Goal: Information Seeking & Learning: Learn about a topic

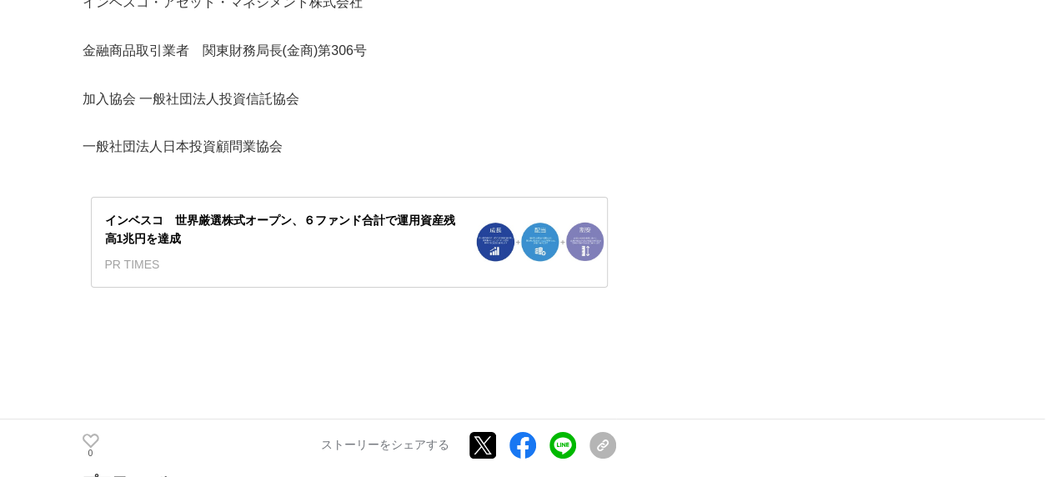
scroll to position [9175, 0]
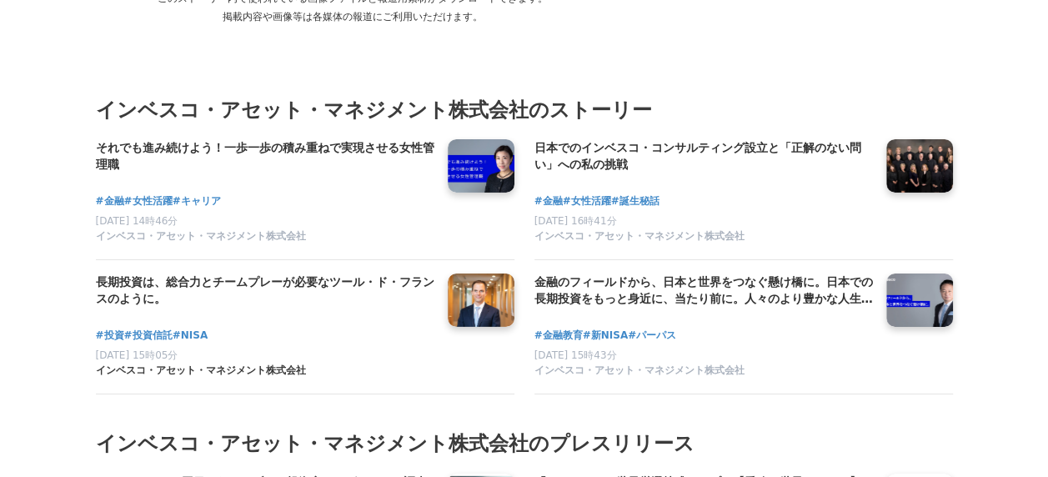
scroll to position [5922, 0]
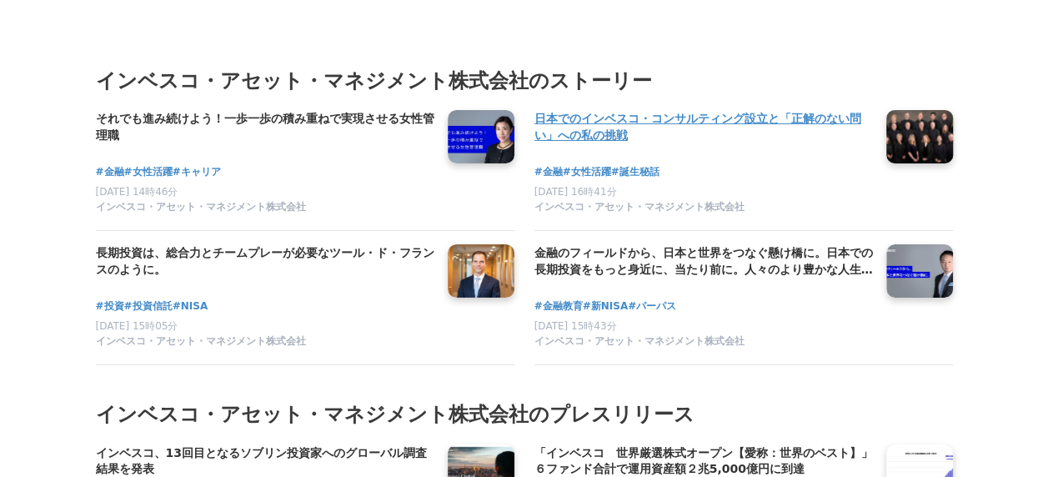
click at [700, 139] on h4 "日本でのインベスコ・コンサルティング設立と「正解のない問い」への私の挑戦" at bounding box center [704, 127] width 339 height 34
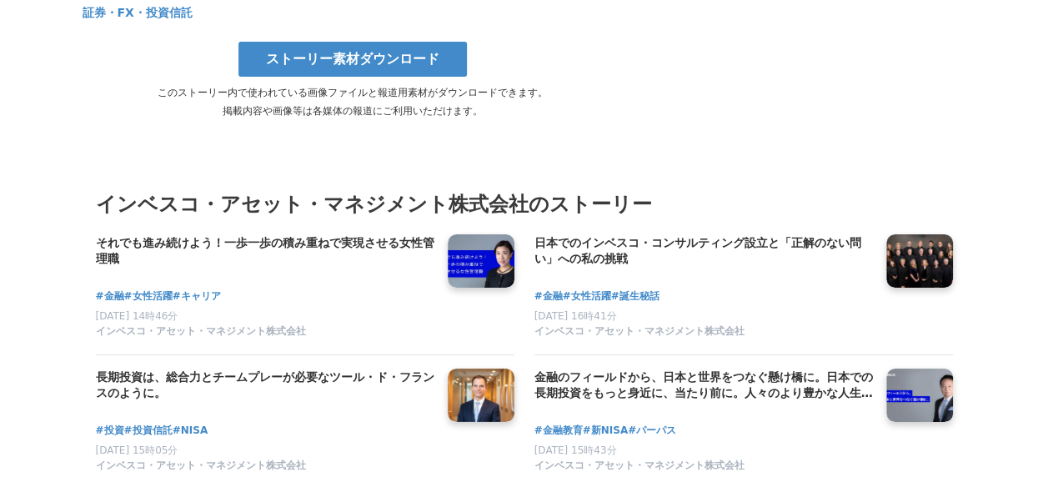
scroll to position [6172, 0]
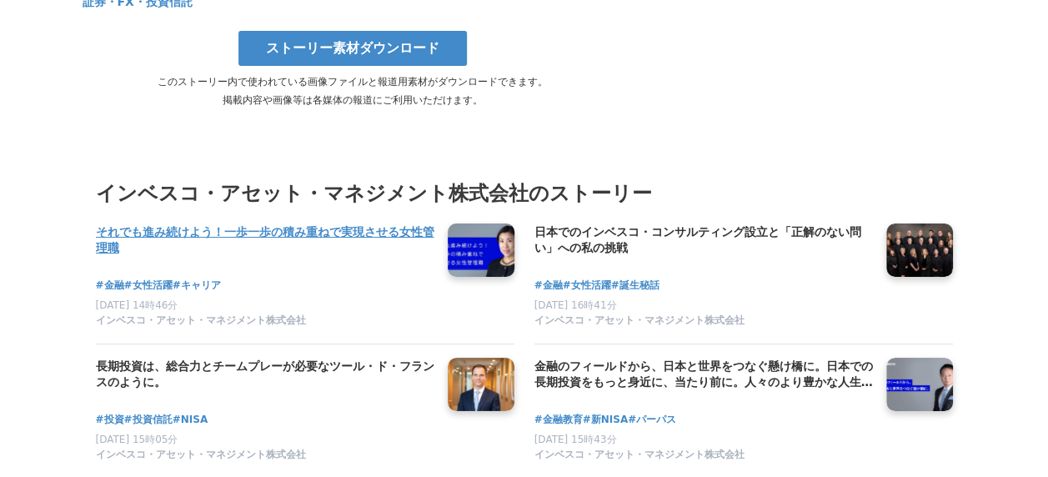
click at [284, 224] on h4 "それでも進み続けよう！一歩一歩の積み重ねで実現させる女性管理職" at bounding box center [265, 241] width 339 height 34
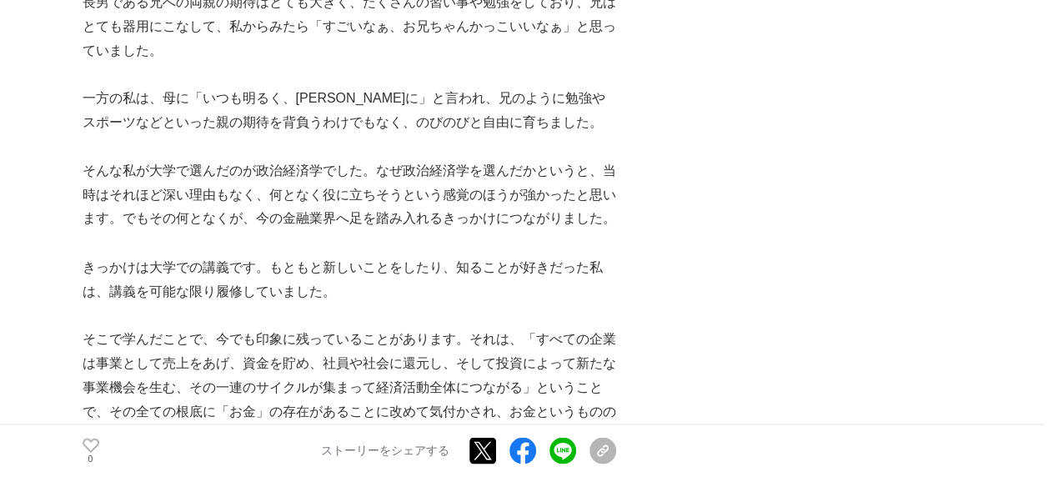
scroll to position [1501, 0]
